Goal: Subscribe to service/newsletter

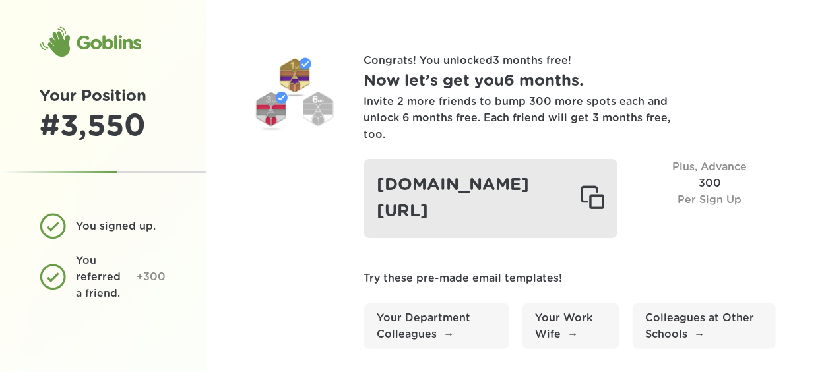
click at [477, 224] on div "[DOMAIN_NAME][URL]" at bounding box center [491, 198] width 254 height 78
click at [604, 212] on div at bounding box center [592, 198] width 24 height 26
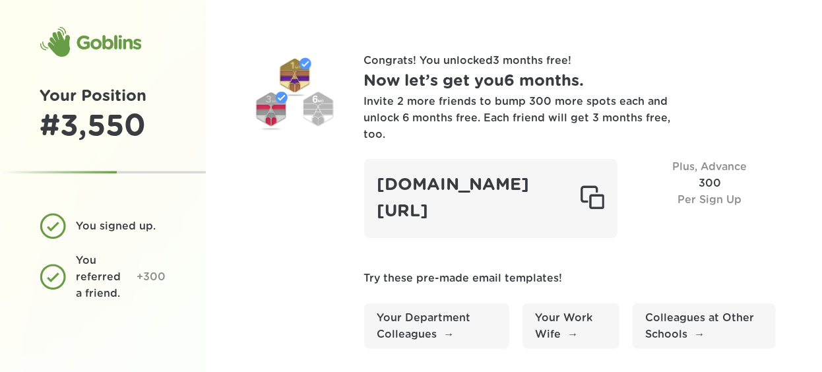
click at [91, 46] on div "Goblins" at bounding box center [91, 42] width 102 height 32
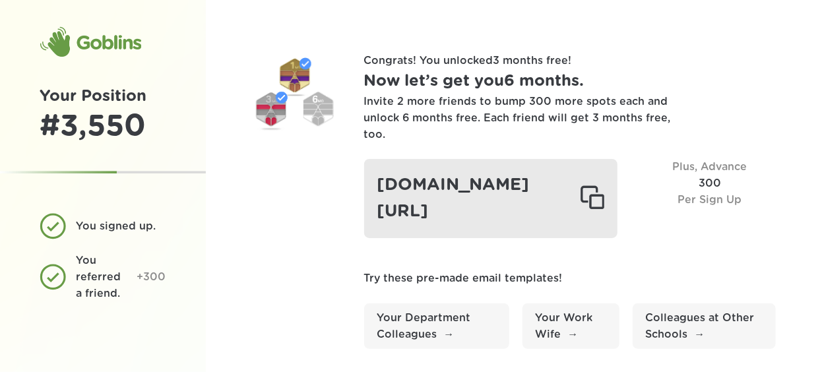
click at [604, 212] on div at bounding box center [592, 198] width 24 height 26
